Goal: Task Accomplishment & Management: Manage account settings

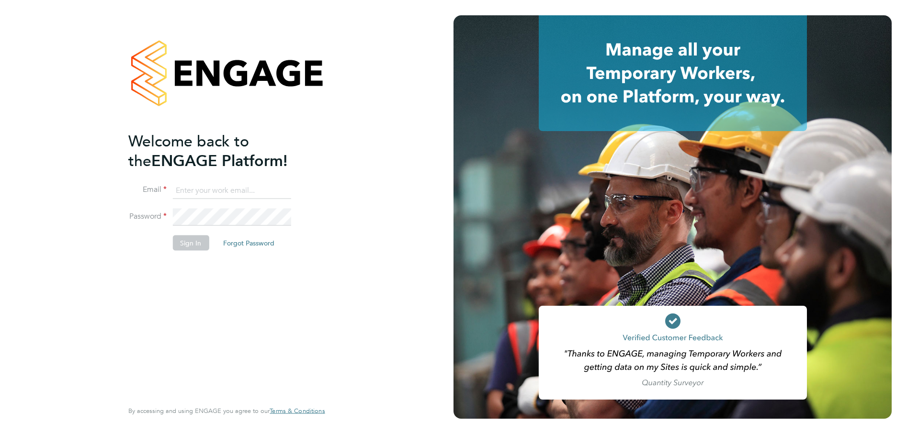
type input "remi.jelinskas@vistry.co.uk"
click at [197, 246] on button "Sign In" at bounding box center [190, 243] width 36 height 15
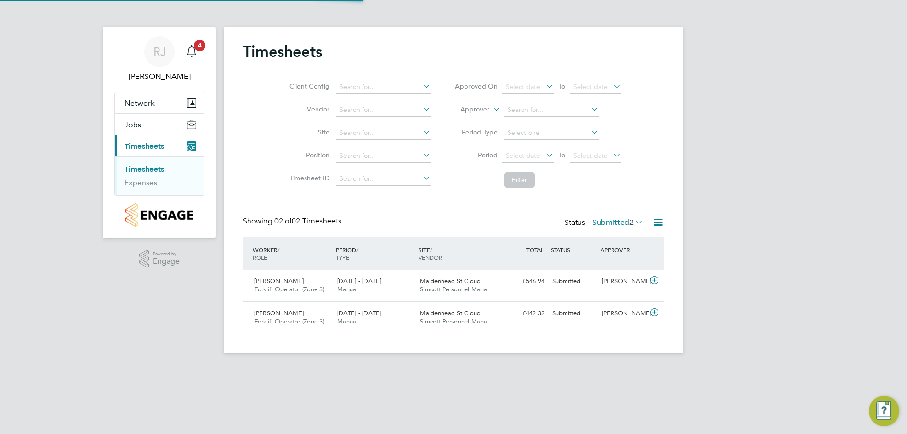
scroll to position [24, 83]
click at [293, 285] on div "Scott Moody Forklift Operator (Zone 3) 18 - 24 Aug 2025" at bounding box center [292, 286] width 83 height 24
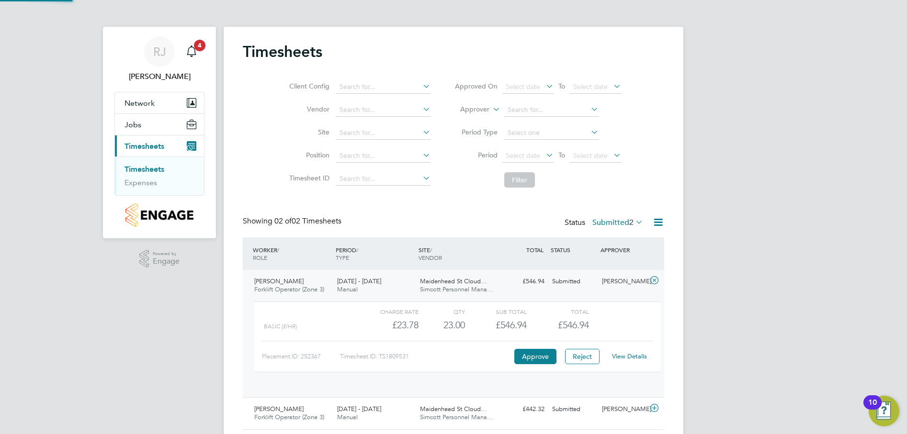
scroll to position [16, 93]
click at [629, 355] on link "View Details" at bounding box center [629, 357] width 35 height 8
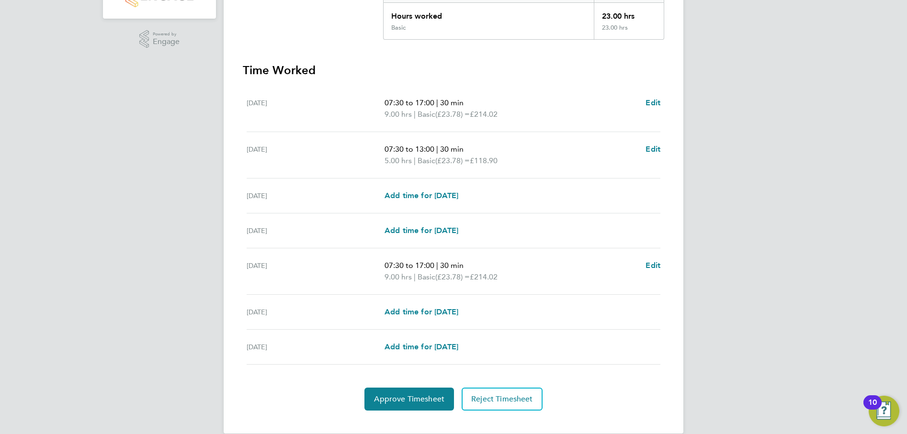
scroll to position [235, 0]
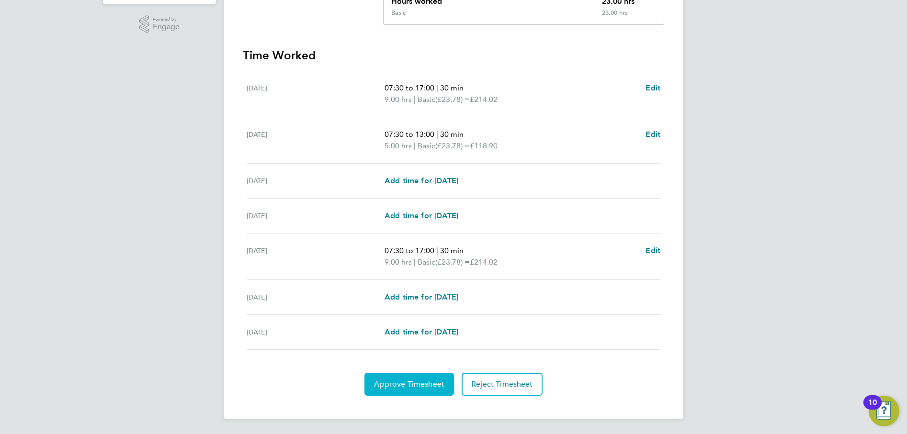
click at [407, 385] on span "Approve Timesheet" at bounding box center [409, 385] width 70 height 10
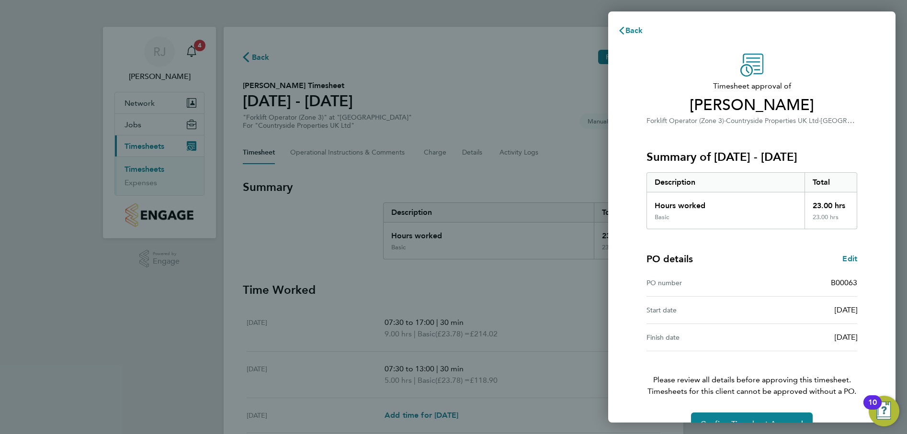
scroll to position [24, 0]
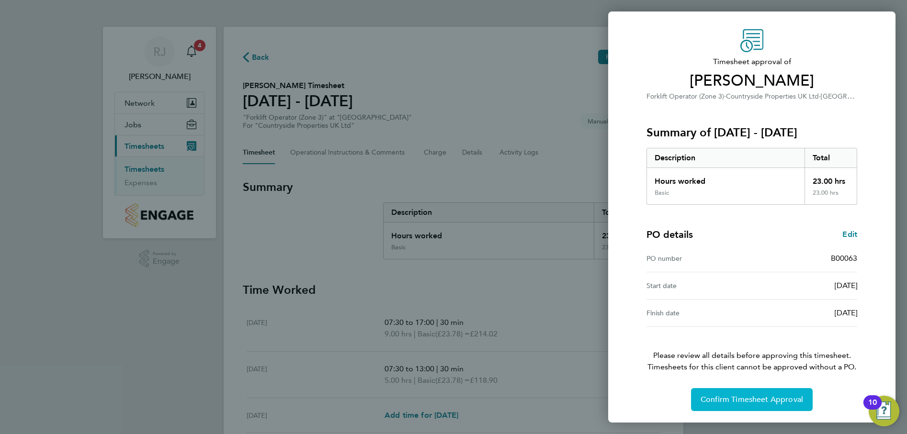
click at [749, 395] on span "Confirm Timesheet Approval" at bounding box center [752, 400] width 103 height 10
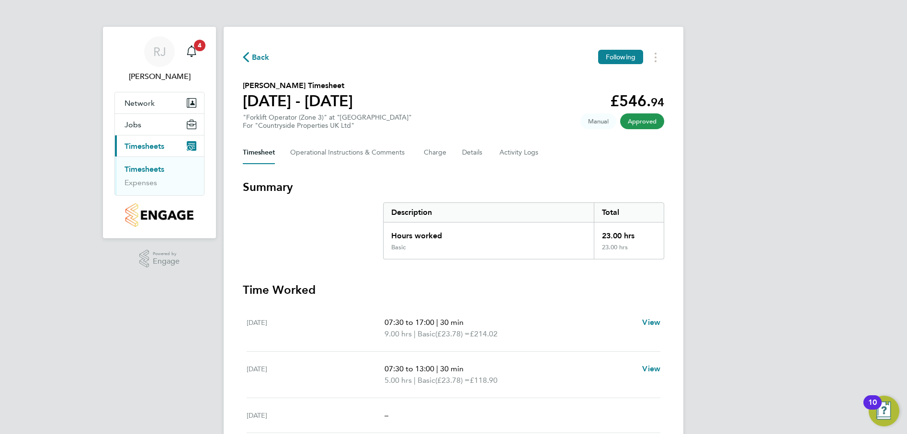
click at [159, 170] on link "Timesheets" at bounding box center [145, 169] width 40 height 9
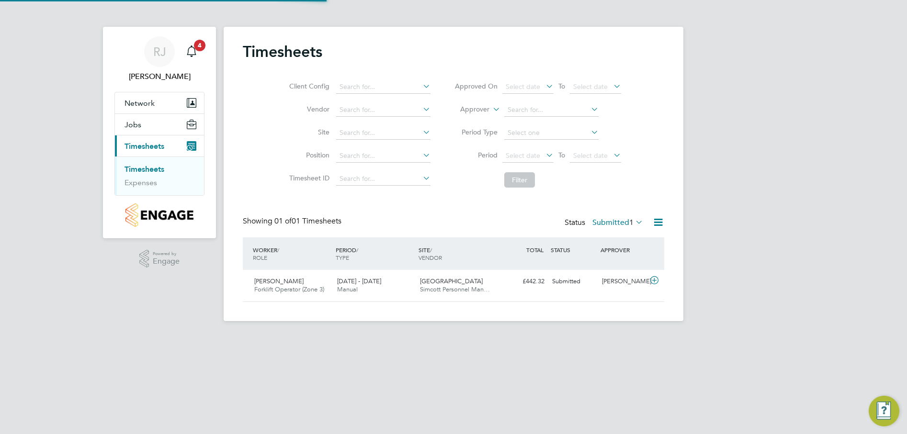
scroll to position [24, 83]
click at [283, 289] on span "Forklift Operator (Zone 3)" at bounding box center [289, 289] width 70 height 8
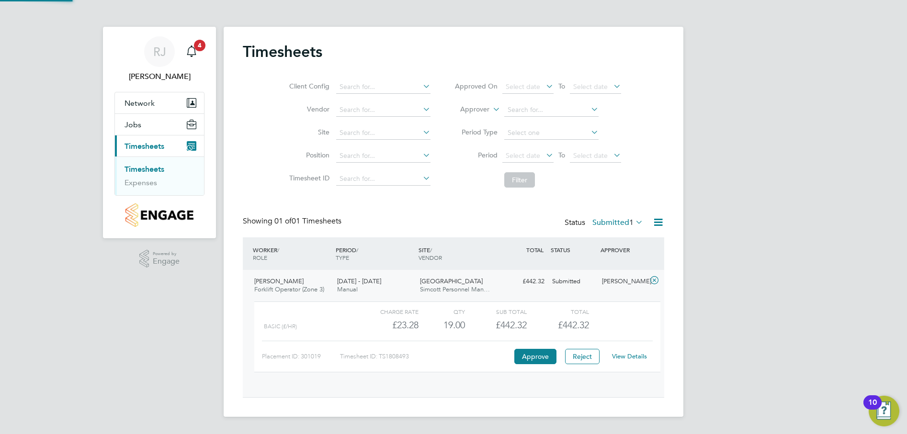
scroll to position [16, 93]
click at [636, 355] on link "View Details" at bounding box center [629, 357] width 35 height 8
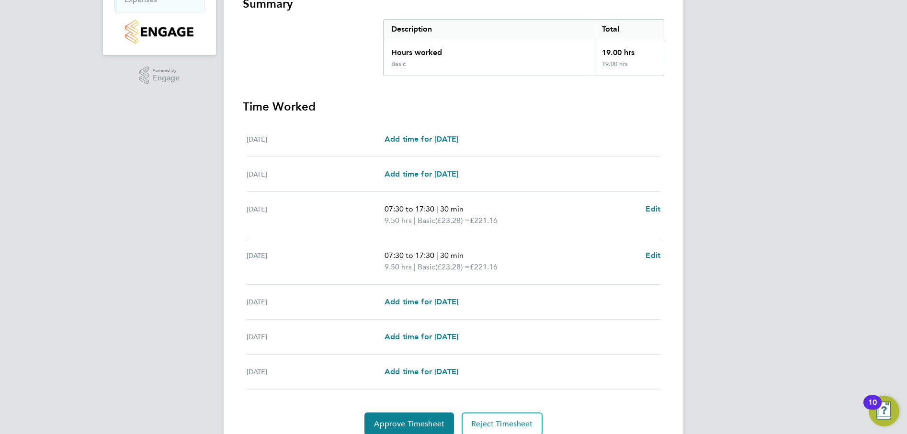
scroll to position [192, 0]
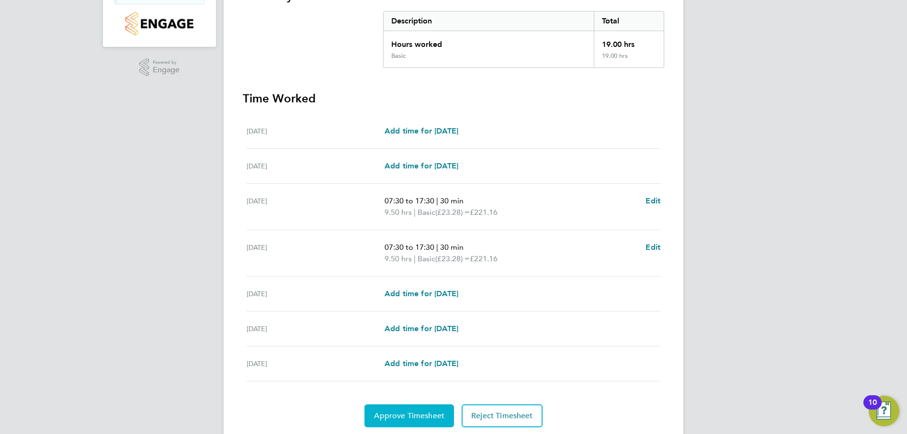
click at [408, 418] on span "Approve Timesheet" at bounding box center [409, 416] width 70 height 10
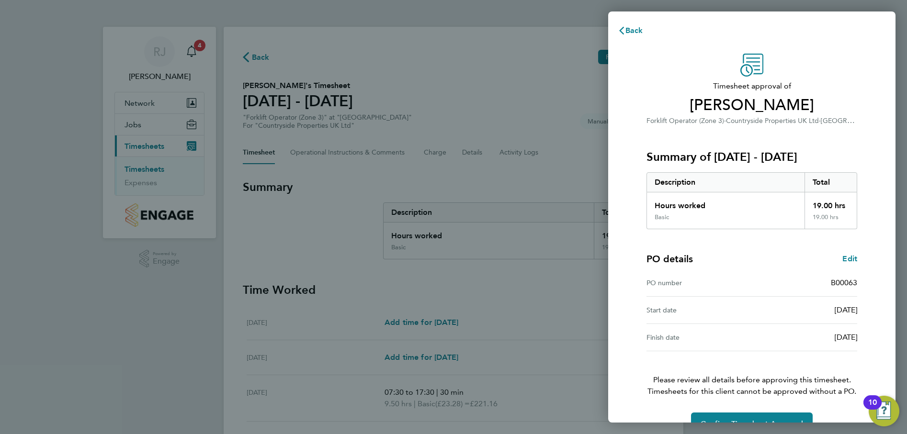
scroll to position [24, 0]
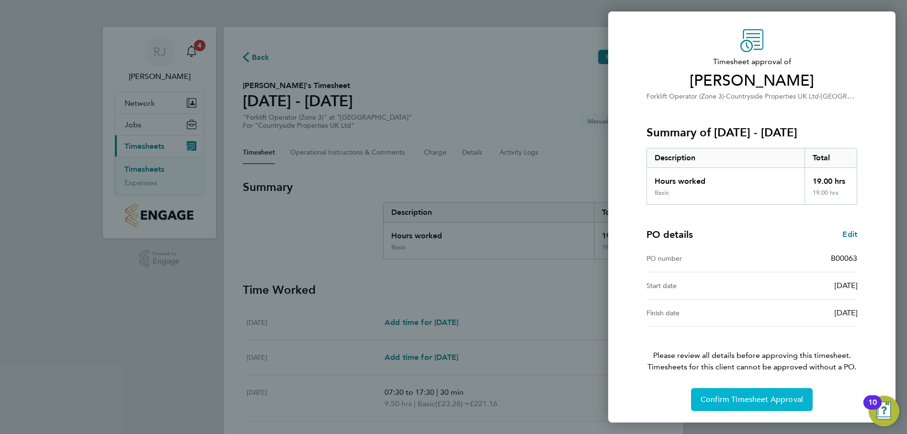
click at [758, 399] on span "Confirm Timesheet Approval" at bounding box center [752, 400] width 103 height 10
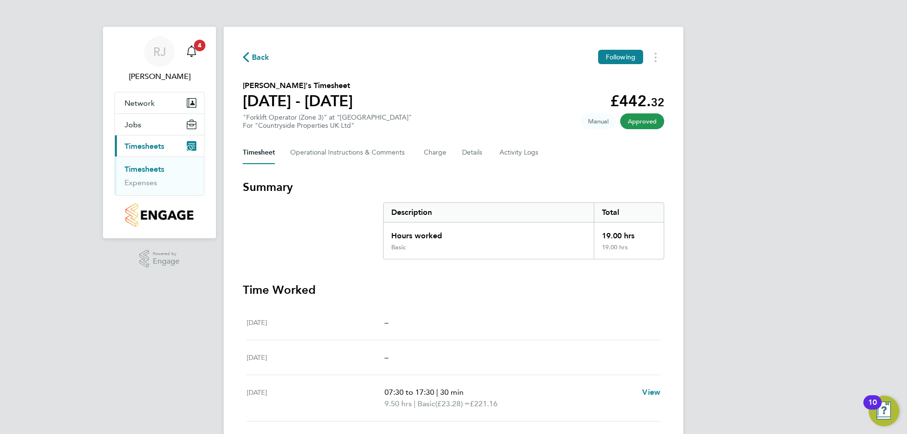
click at [153, 169] on link "Timesheets" at bounding box center [145, 169] width 40 height 9
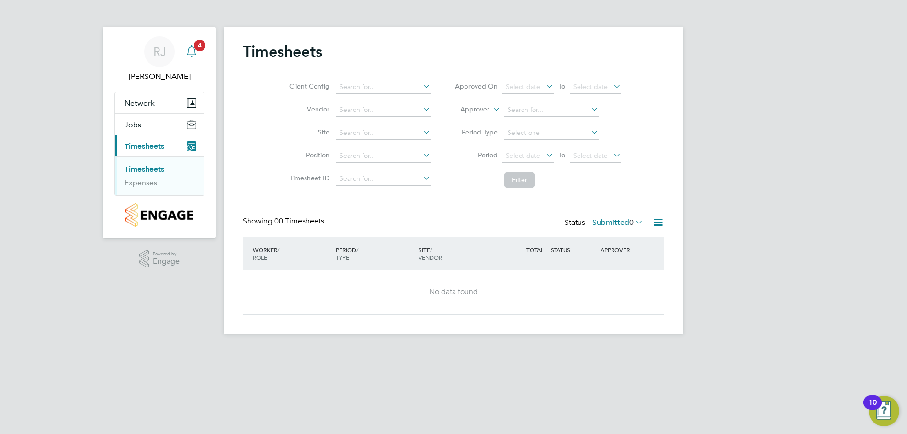
click at [192, 49] on icon "Main navigation" at bounding box center [191, 51] width 11 height 11
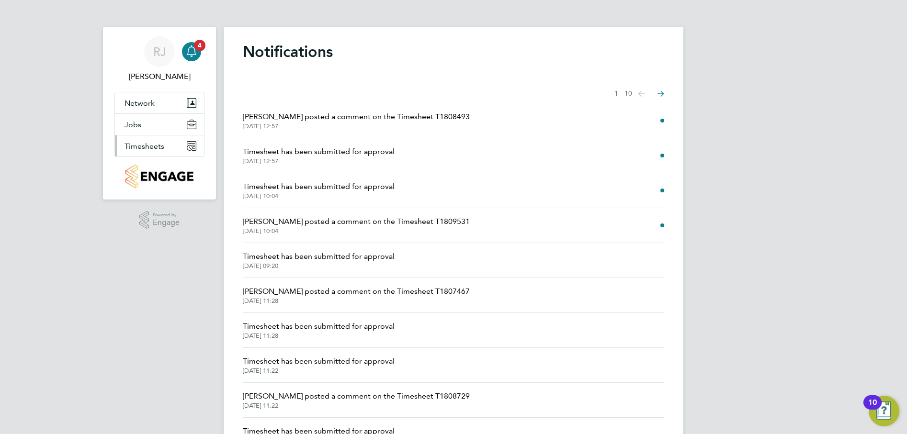
click at [160, 147] on span "Timesheets" at bounding box center [145, 146] width 40 height 9
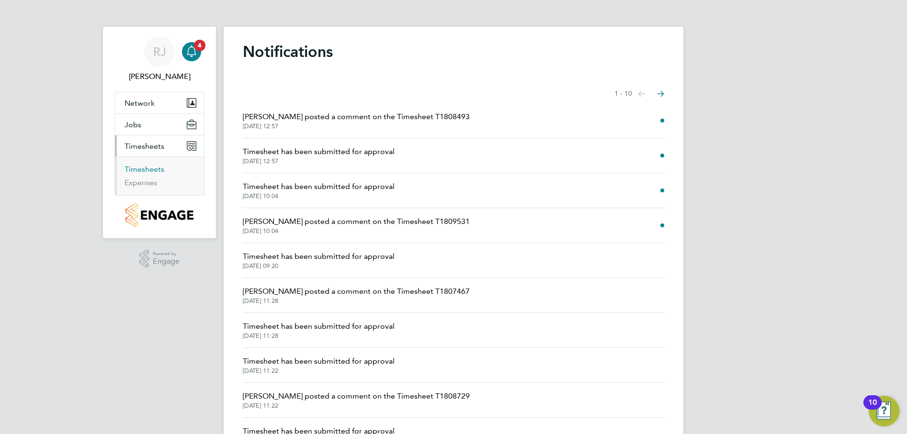
click at [156, 169] on link "Timesheets" at bounding box center [145, 169] width 40 height 9
